Goal: Task Accomplishment & Management: Manage account settings

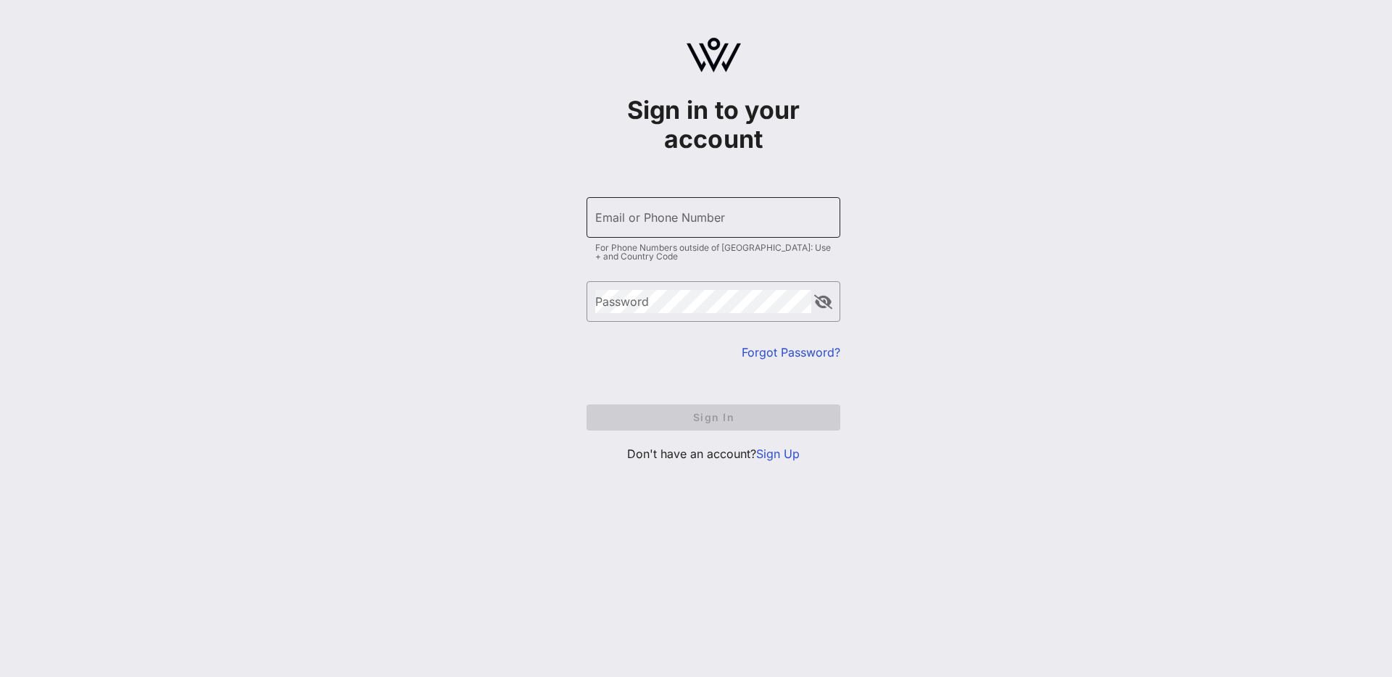
click at [619, 212] on div "Email or Phone Number" at bounding box center [713, 217] width 236 height 41
type input "m"
type input "[EMAIL_ADDRESS][DOMAIN_NAME]"
click at [626, 297] on div "Password" at bounding box center [703, 301] width 216 height 41
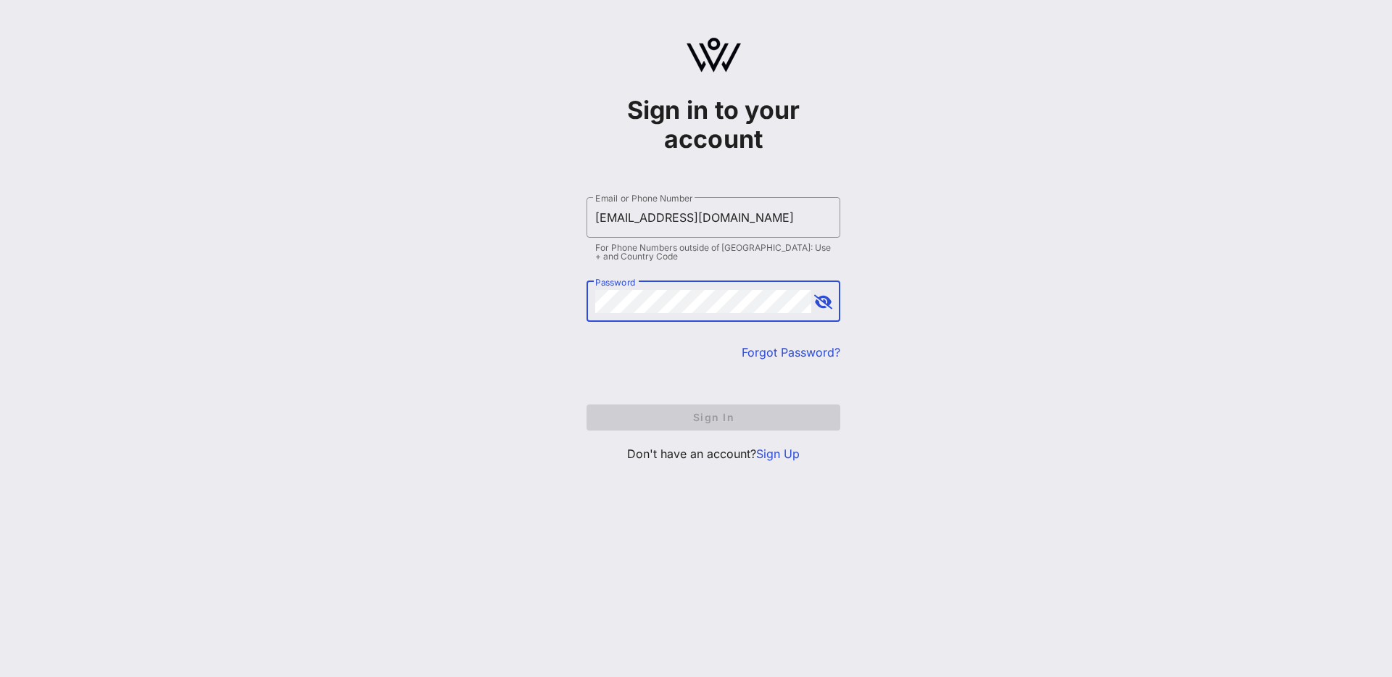
click at [778, 454] on link "Sign Up" at bounding box center [778, 454] width 44 height 15
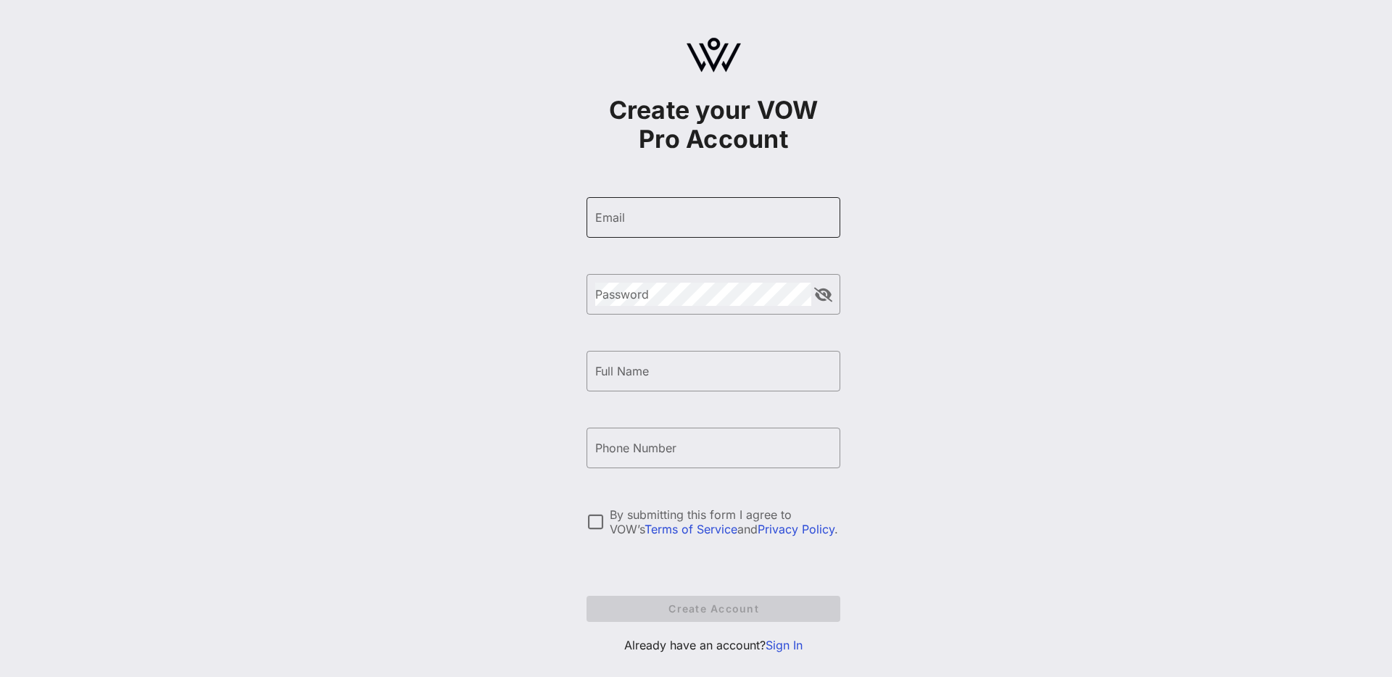
click at [695, 230] on div "Email" at bounding box center [713, 217] width 236 height 41
type input "m"
type input "[EMAIL_ADDRESS][DOMAIN_NAME]"
click at [668, 375] on input "Full Name" at bounding box center [713, 371] width 236 height 23
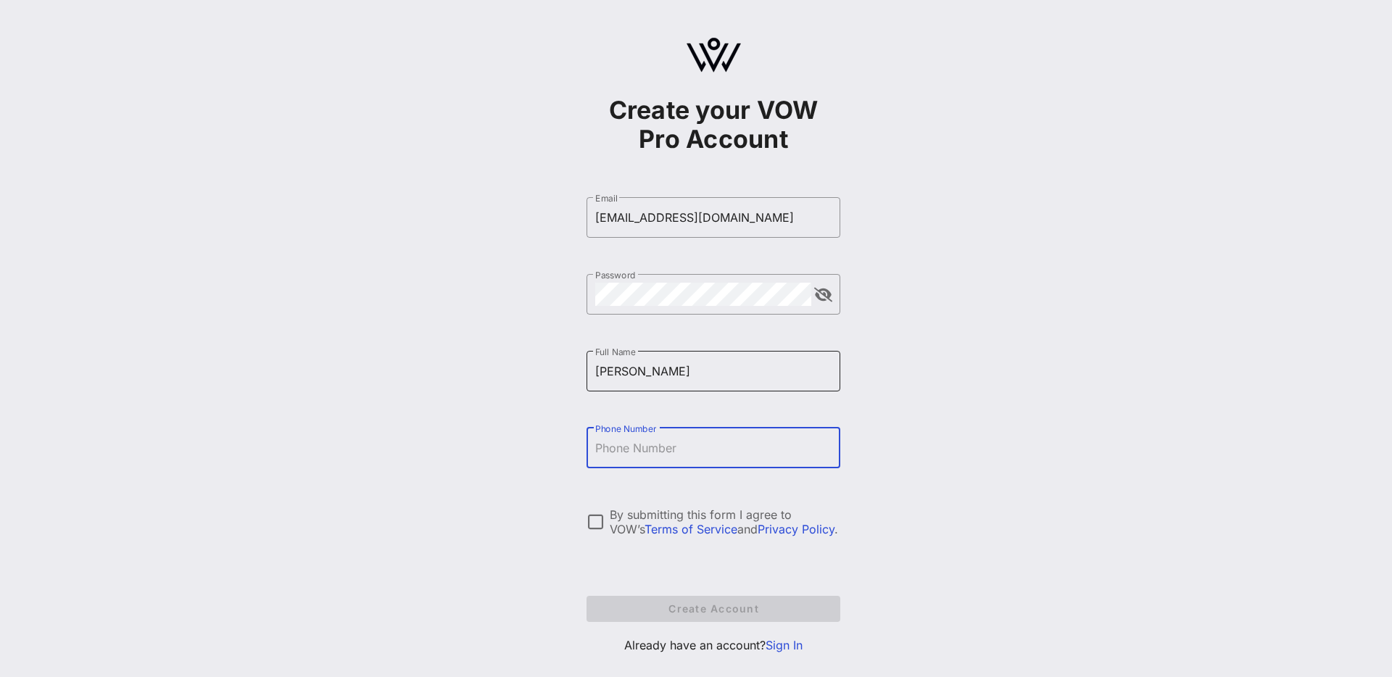
click at [706, 364] on input "[PERSON_NAME]" at bounding box center [713, 371] width 236 height 23
type input "[PERSON_NAME]"
type input "[PHONE_NUMBER]"
click at [583, 520] on div at bounding box center [595, 522] width 25 height 25
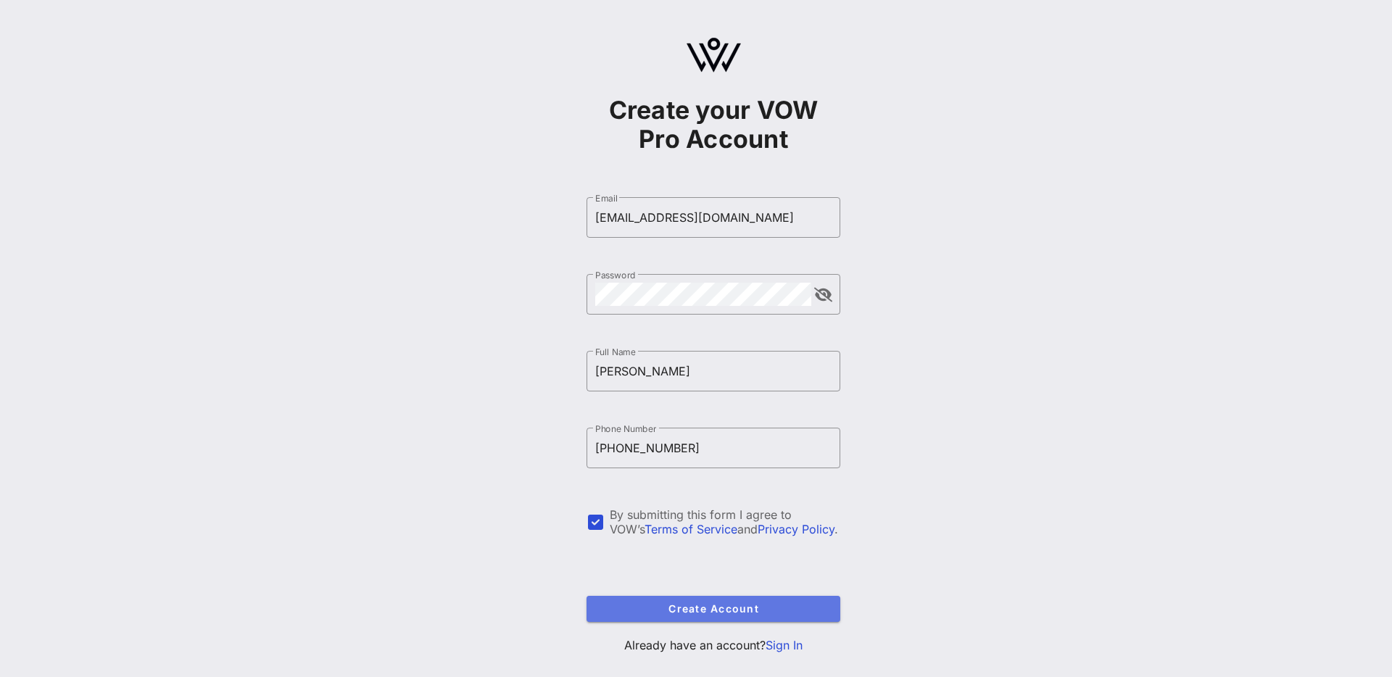
click at [662, 611] on span "Create Account" at bounding box center [713, 609] width 231 height 12
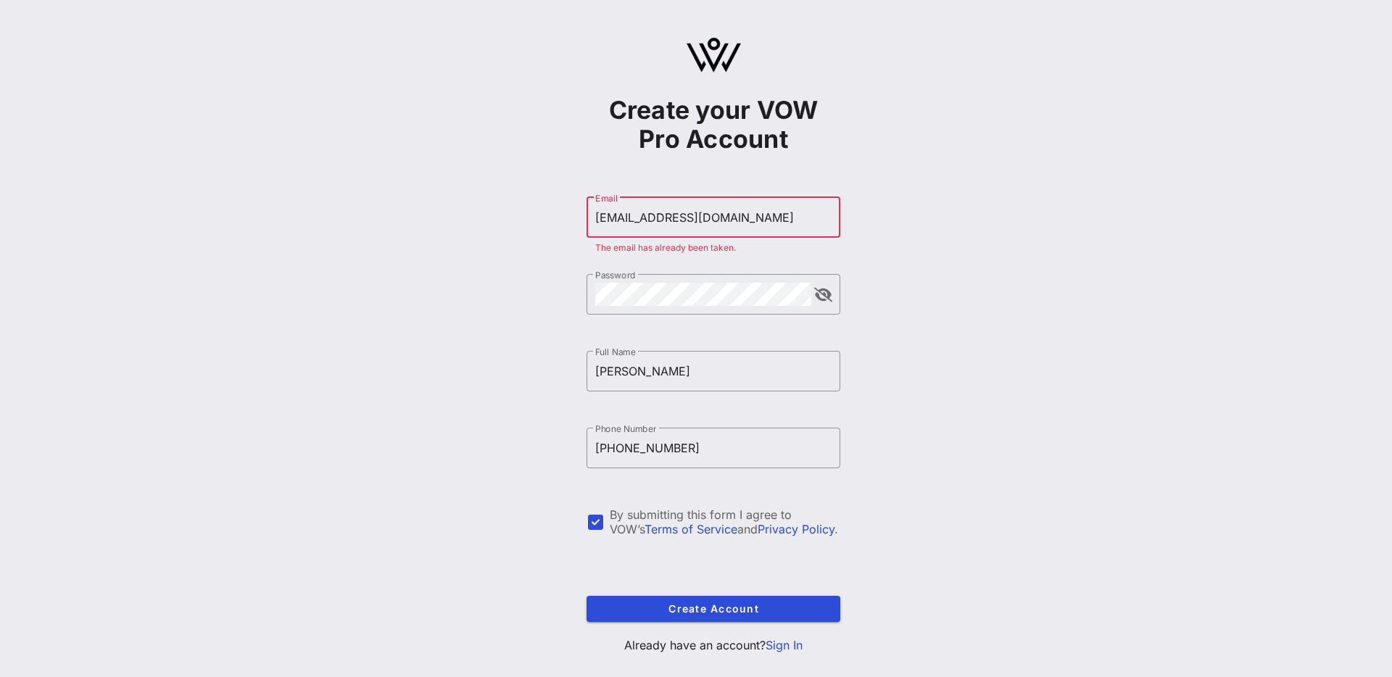
click at [780, 648] on link "Sign In" at bounding box center [784, 645] width 37 height 15
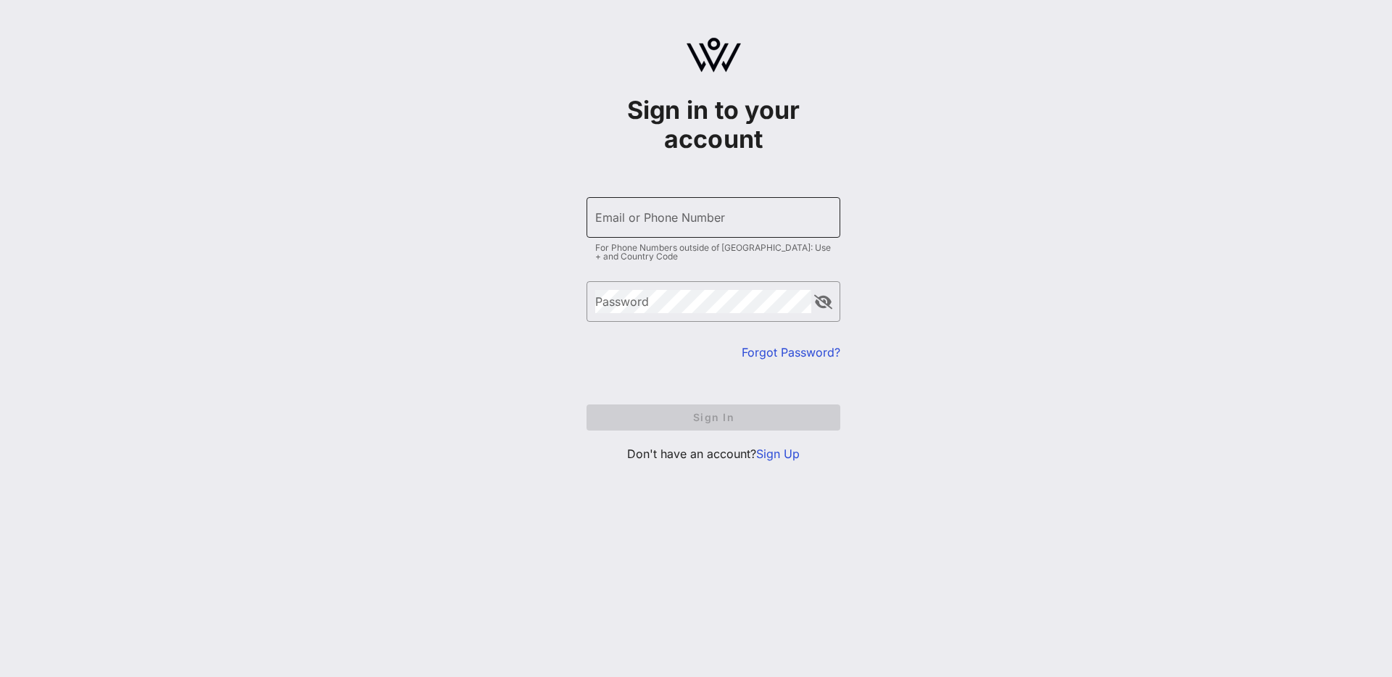
click at [735, 206] on input "Email or Phone Number" at bounding box center [713, 217] width 236 height 23
type input "[EMAIL_ADDRESS][DOMAIN_NAME]"
click at [808, 354] on link "Forgot Password?" at bounding box center [791, 352] width 99 height 15
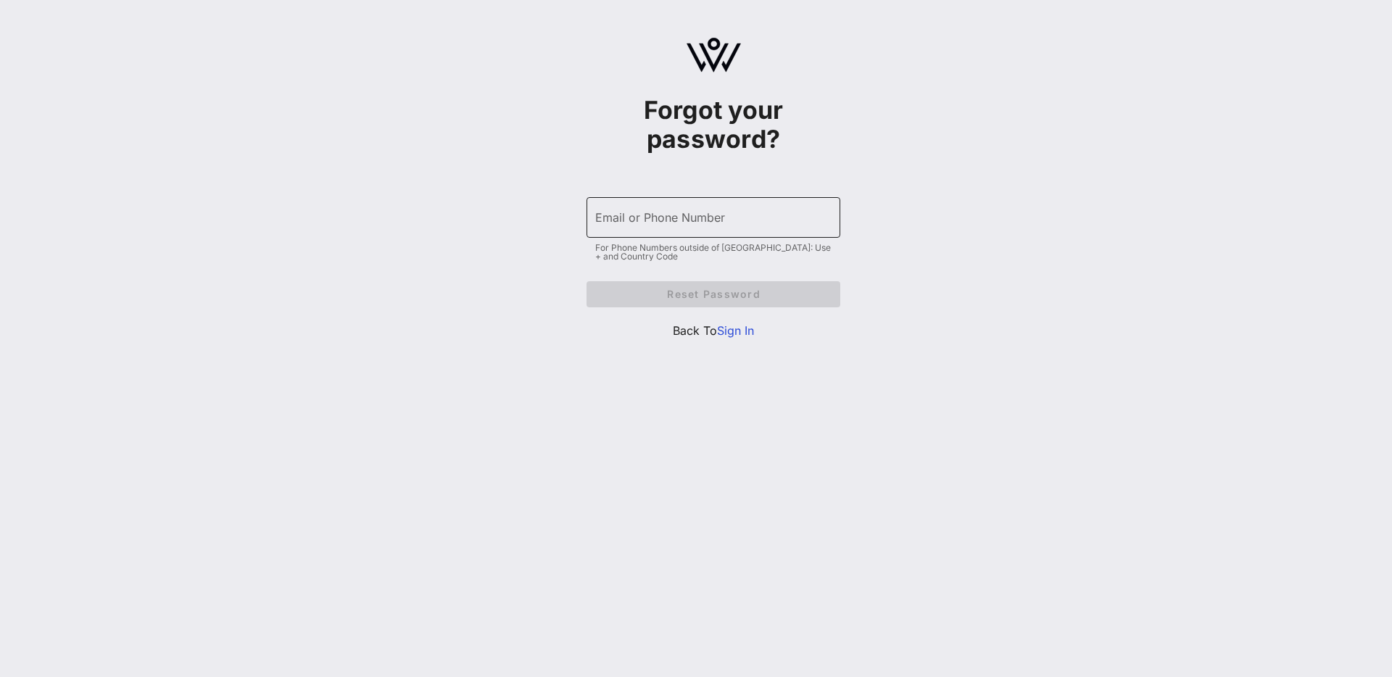
click at [735, 233] on div "Email or Phone Number" at bounding box center [713, 217] width 236 height 41
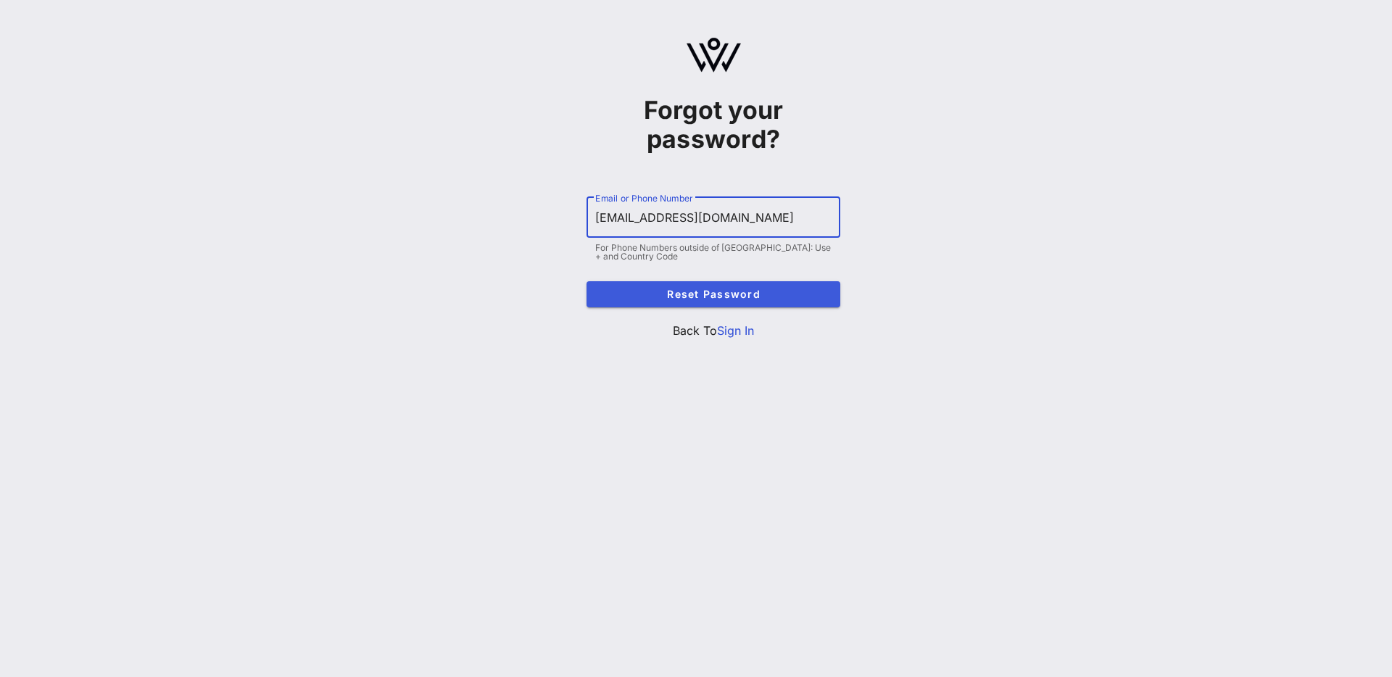
type input "[EMAIL_ADDRESS][DOMAIN_NAME]"
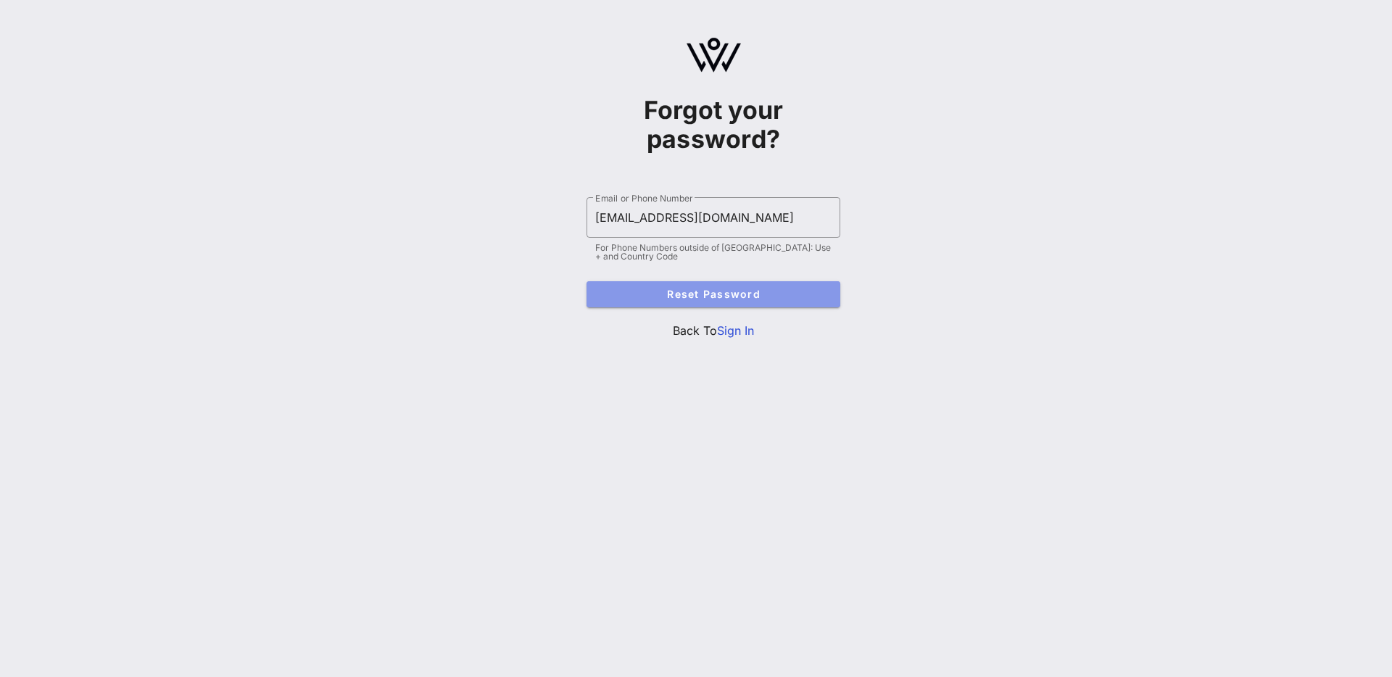
click at [772, 287] on button "Reset Password" at bounding box center [714, 294] width 254 height 26
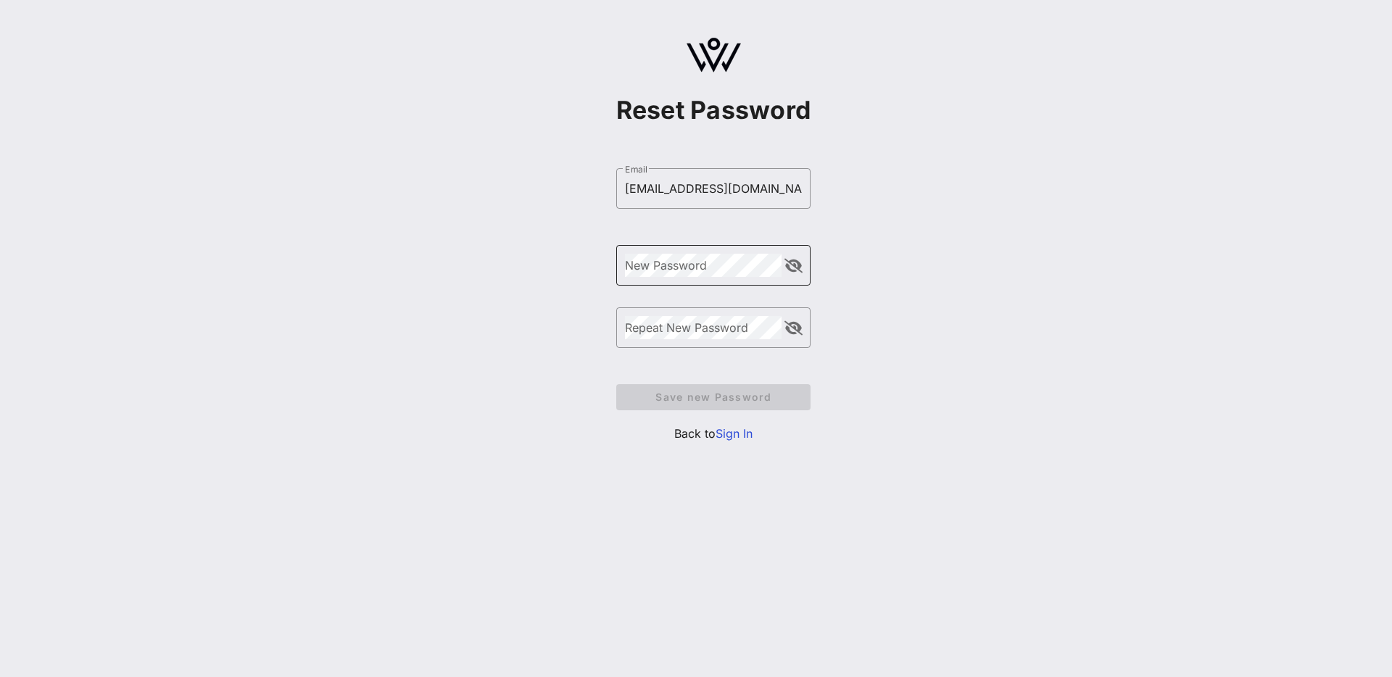
click at [699, 260] on div "New Password" at bounding box center [703, 265] width 157 height 41
click at [731, 321] on div "Repeat New Password" at bounding box center [703, 327] width 157 height 41
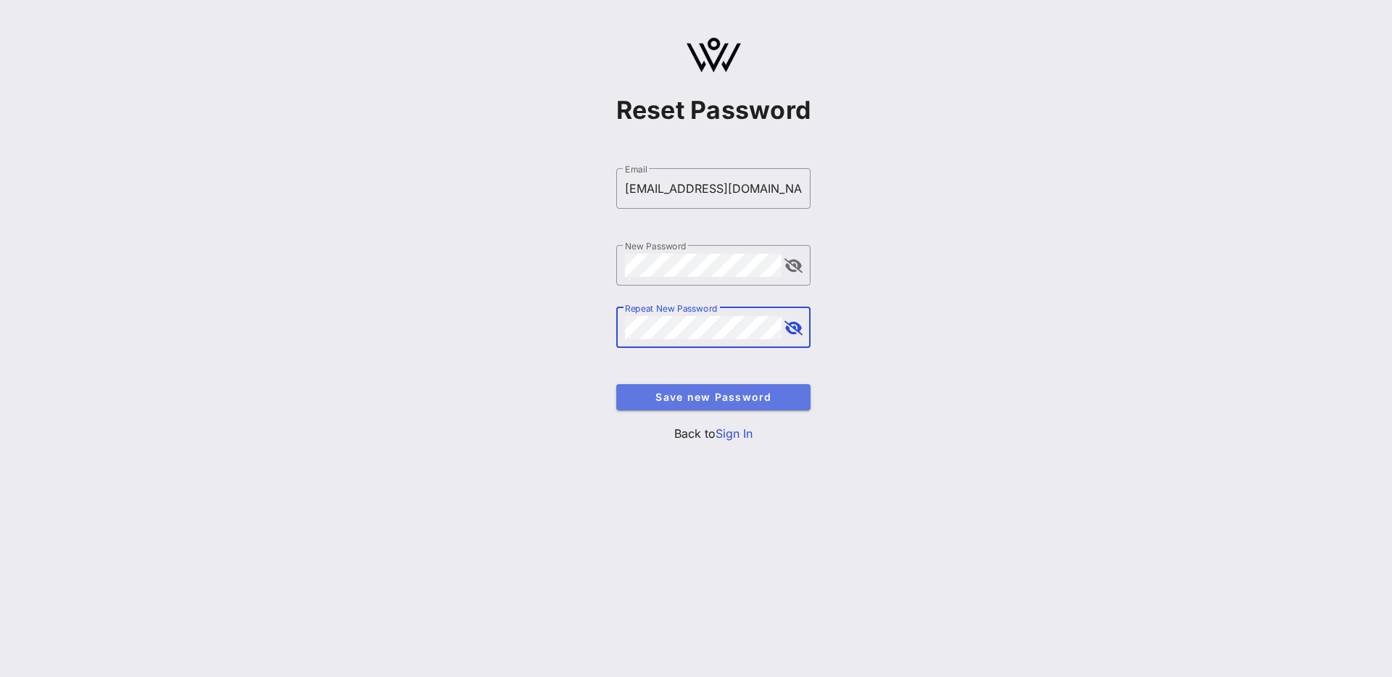
click at [748, 399] on span "Save new Password" at bounding box center [714, 397] width 172 height 12
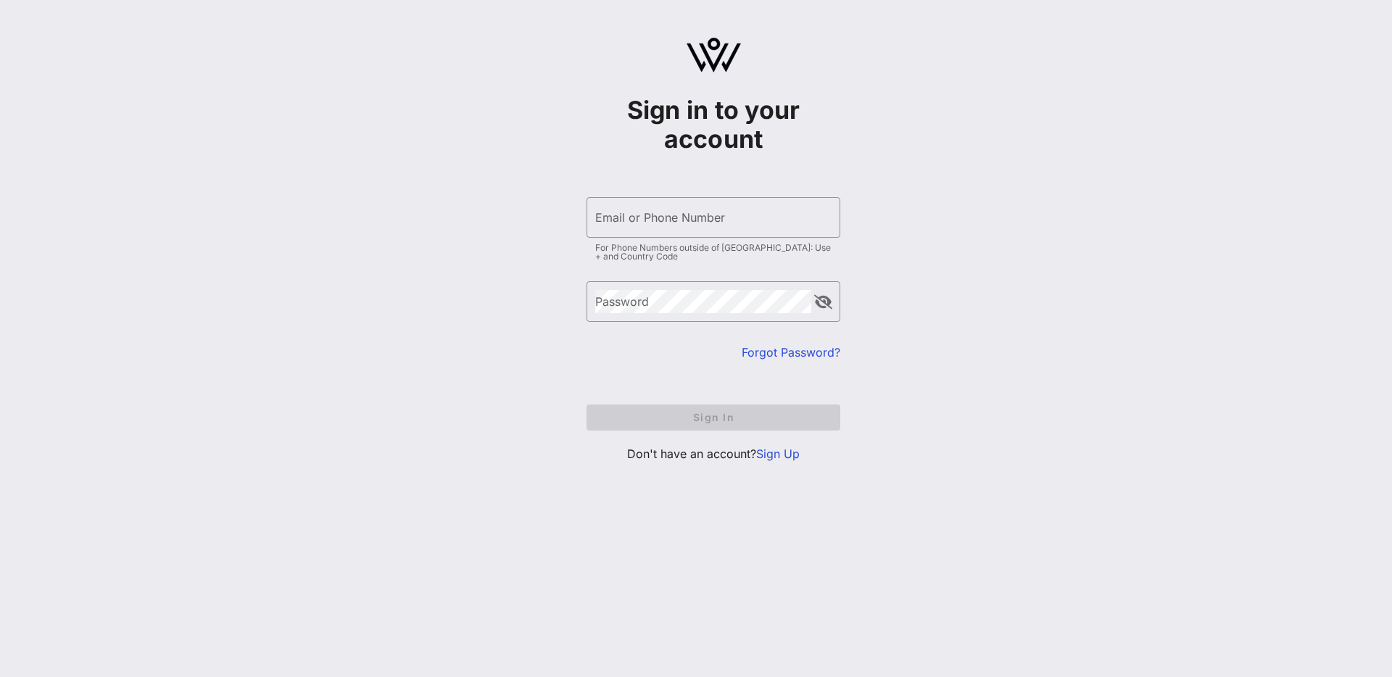
type input "[EMAIL_ADDRESS][DOMAIN_NAME]"
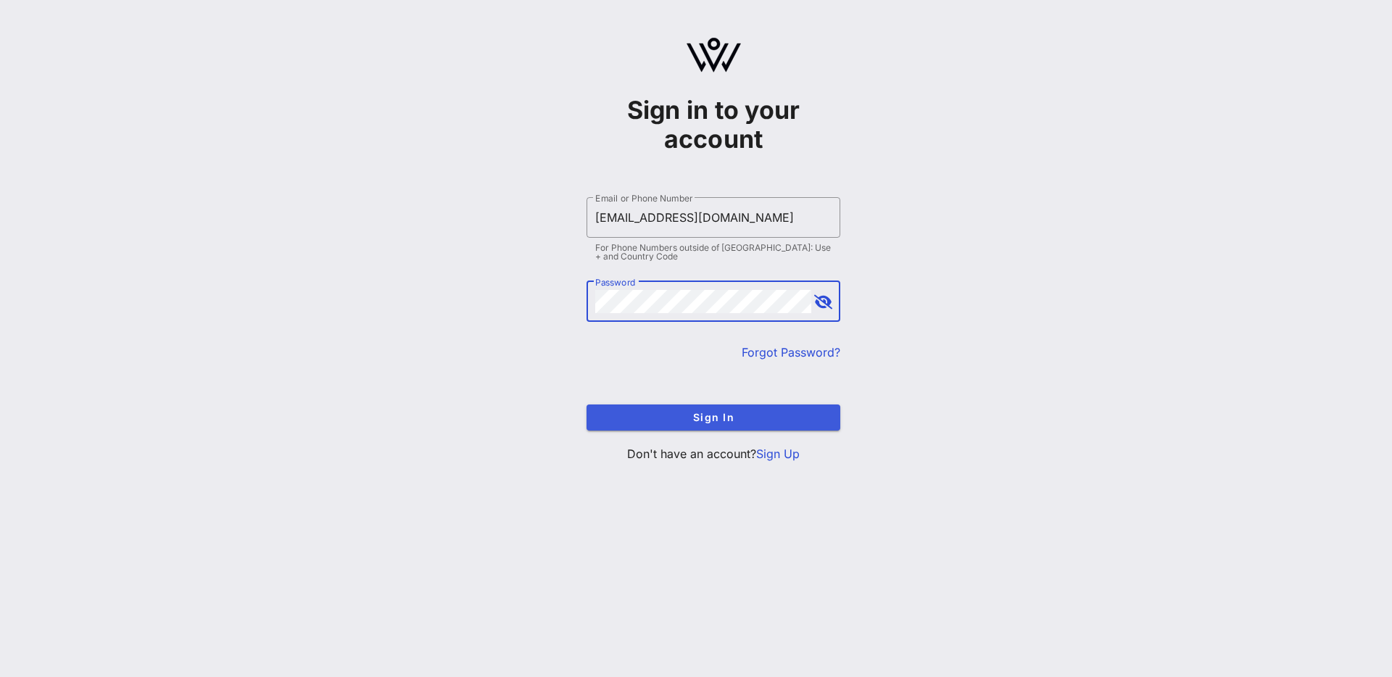
click at [736, 424] on button "Sign In" at bounding box center [714, 418] width 254 height 26
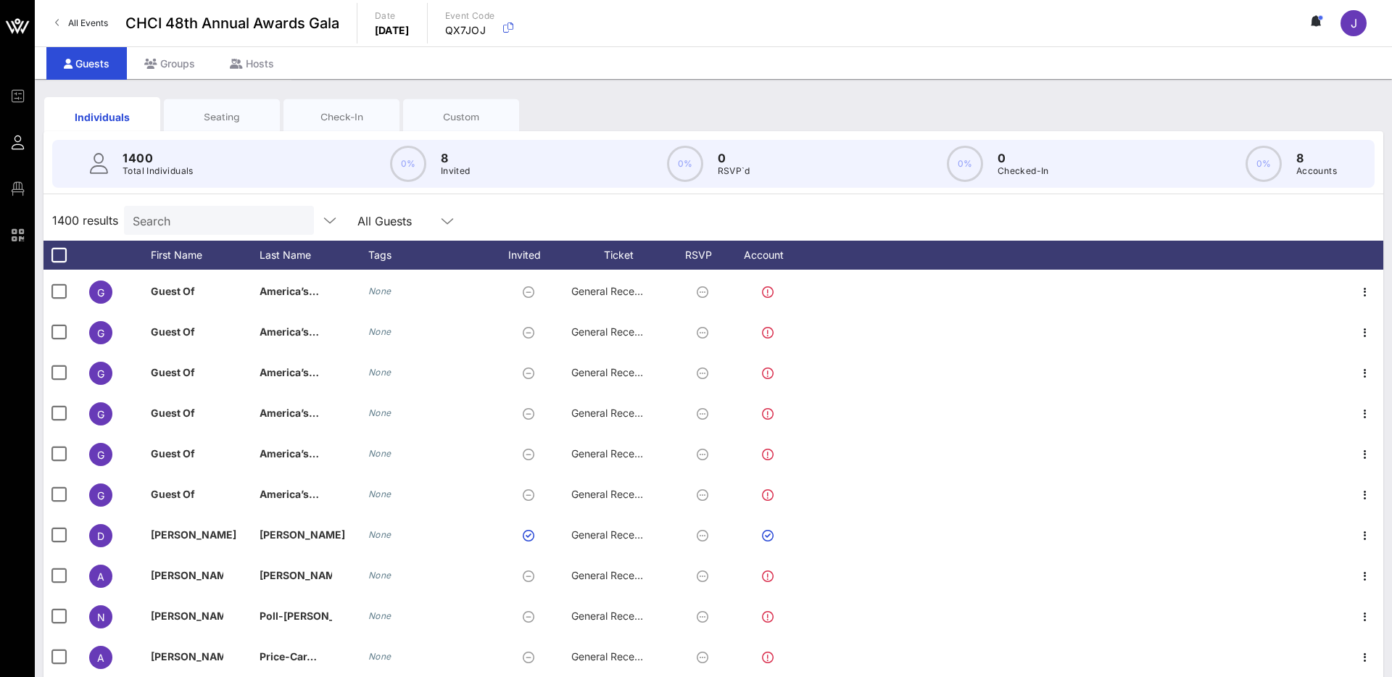
scroll to position [1584, 0]
